Goal: Transaction & Acquisition: Purchase product/service

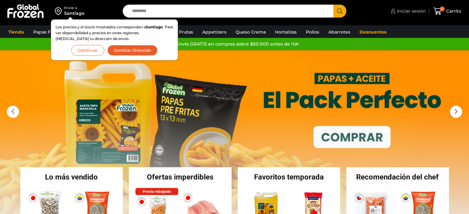
click at [409, 11] on span "Iniciar sesión" at bounding box center [410, 11] width 31 height 6
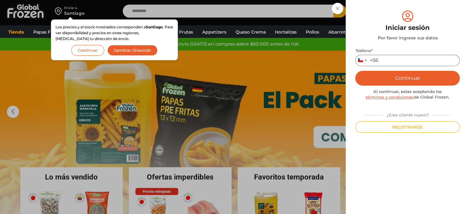
click at [381, 59] on input "Teléfono *" at bounding box center [407, 60] width 105 height 11
type input "*********"
click at [397, 82] on button "Continuar" at bounding box center [407, 78] width 105 height 15
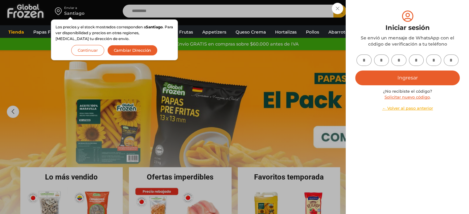
click at [368, 60] on input "text" at bounding box center [364, 60] width 15 height 11
type input "*"
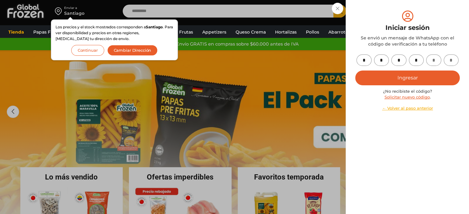
type input "*"
click at [398, 80] on button "Ingresar" at bounding box center [407, 78] width 105 height 15
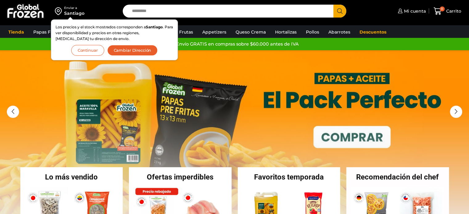
click at [149, 12] on input "Search input" at bounding box center [230, 11] width 202 height 13
type input "*******"
click at [333, 5] on button "Search" at bounding box center [339, 11] width 13 height 13
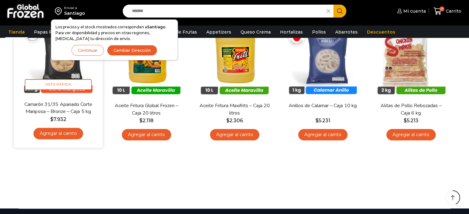
click at [66, 72] on img at bounding box center [59, 57] width 80 height 80
click at [69, 86] on span "Vista Rápida" at bounding box center [58, 84] width 67 height 11
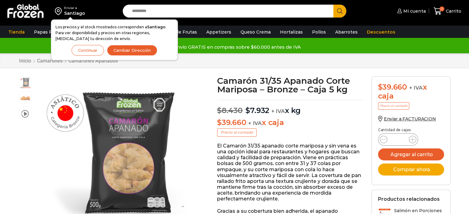
click at [136, 52] on button "Cambiar Dirección" at bounding box center [132, 50] width 50 height 11
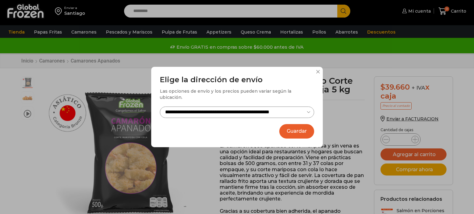
click at [299, 124] on button "Guardar" at bounding box center [296, 131] width 35 height 14
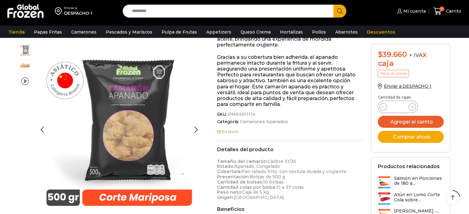
scroll to position [141, 0]
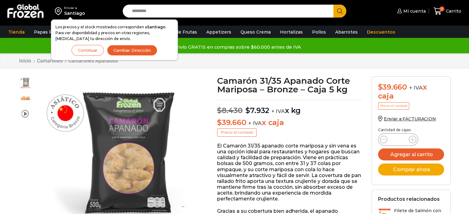
click at [403, 139] on input "*" at bounding box center [398, 139] width 12 height 9
type input "**"
click at [378, 149] on button "Agregar al carrito" at bounding box center [411, 155] width 66 height 12
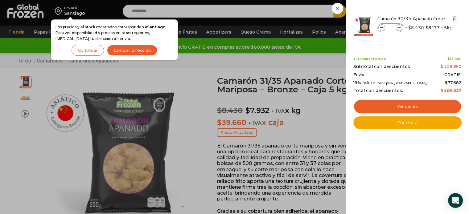
click at [398, 27] on icon at bounding box center [399, 27] width 3 height 3
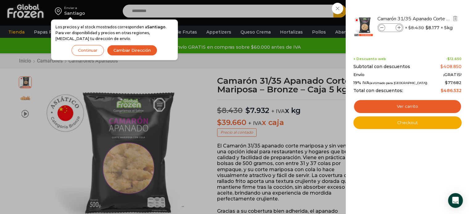
type input "**"
click at [404, 43] on li "Camarón 31/35 Apanado Corte Mariposa - Bronze - Caja 5 kg Camarón 31/35 Apanado…" at bounding box center [408, 26] width 110 height 34
click at [398, 29] on span at bounding box center [399, 27] width 7 height 7
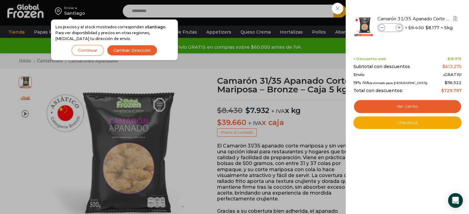
click at [398, 29] on span at bounding box center [399, 27] width 7 height 7
type input "**"
click at [383, 25] on span at bounding box center [382, 27] width 7 height 7
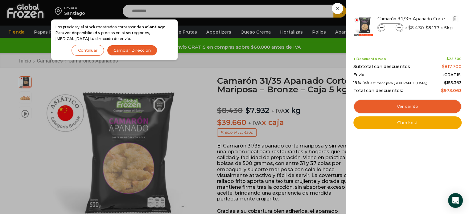
click at [383, 28] on span at bounding box center [382, 27] width 7 height 7
click at [383, 28] on icon at bounding box center [381, 27] width 3 height 3
type input "**"
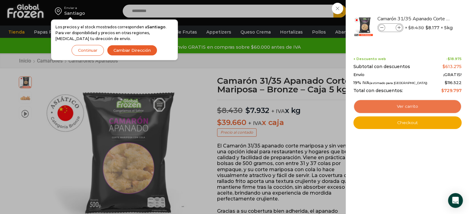
click at [404, 108] on link "Ver carrito" at bounding box center [408, 107] width 108 height 14
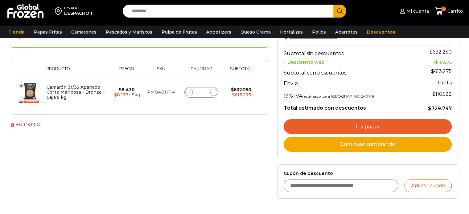
scroll to position [93, 0]
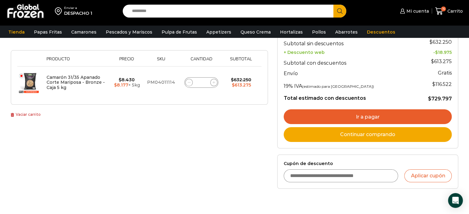
click at [358, 115] on link "Ir a pagar" at bounding box center [368, 117] width 168 height 15
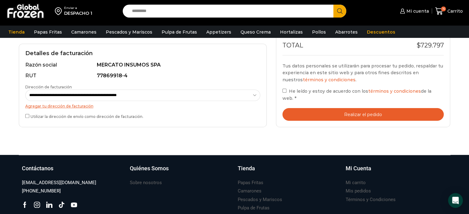
scroll to position [185, 0]
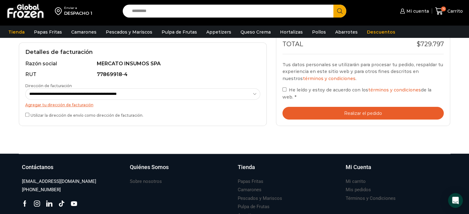
click at [358, 111] on button "Realizar el pedido" at bounding box center [364, 113] width 162 height 13
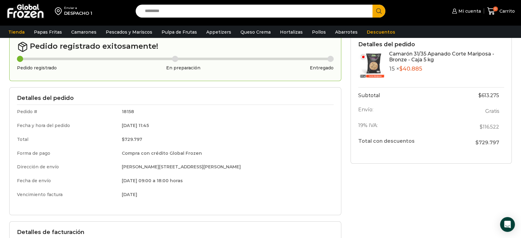
scroll to position [34, 0]
